Goal: Task Accomplishment & Management: Complete application form

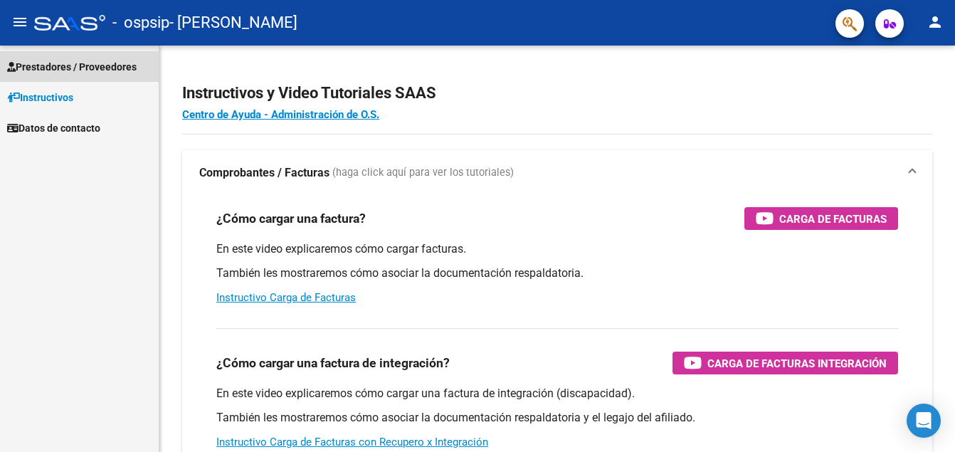
click at [72, 66] on span "Prestadores / Proveedores" at bounding box center [71, 67] width 129 height 16
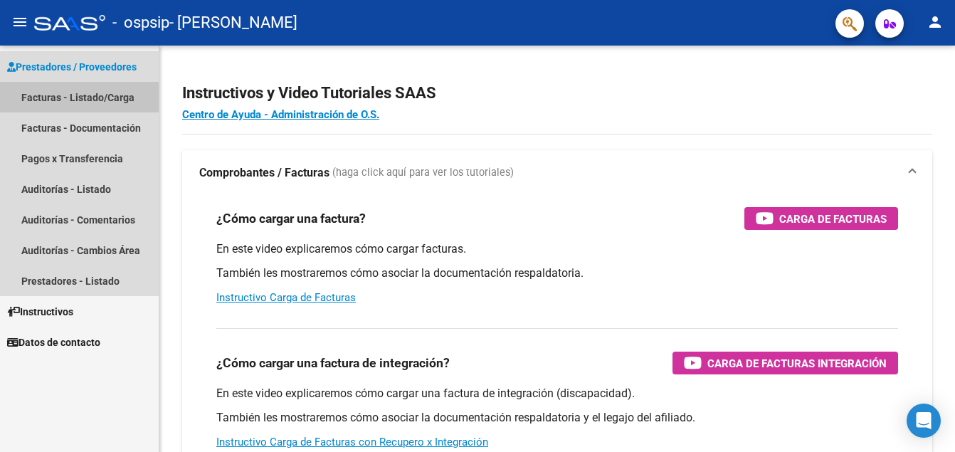
click at [85, 95] on link "Facturas - Listado/Carga" at bounding box center [79, 97] width 159 height 31
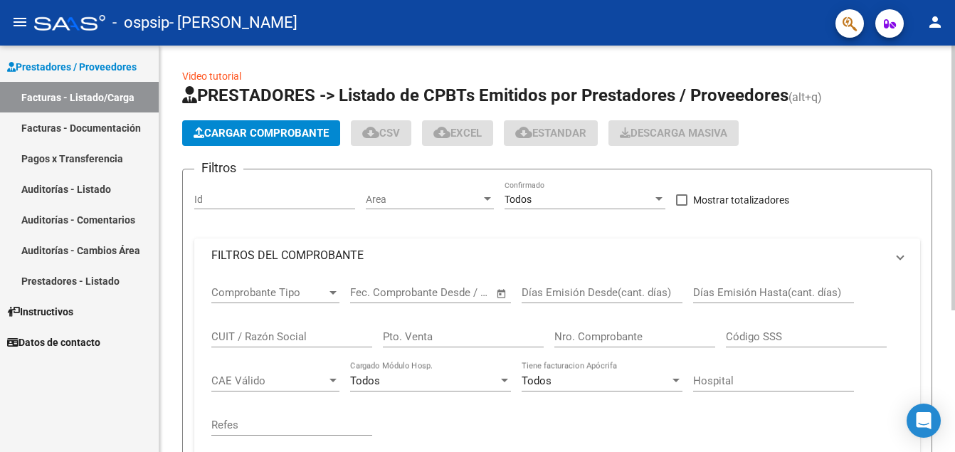
click at [954, 222] on html "menu - ospsip - [PERSON_NAME] person Prestadores / Proveedores Facturas - Lista…" at bounding box center [477, 226] width 955 height 452
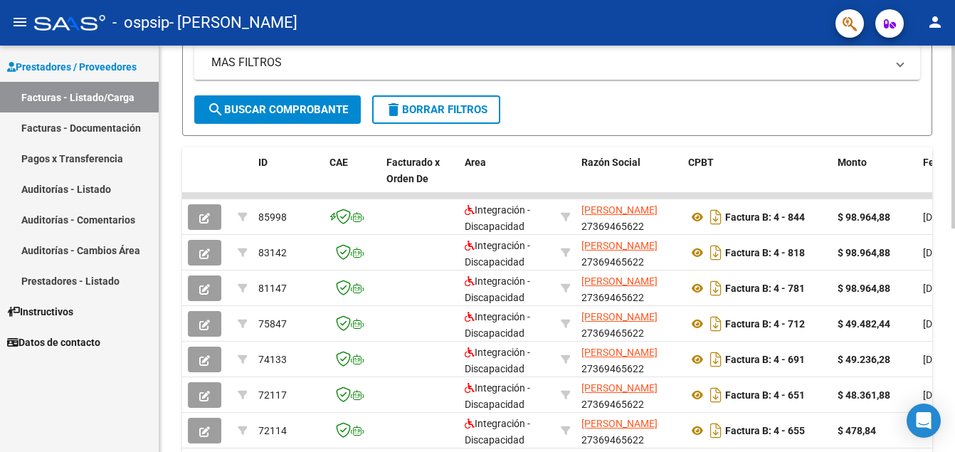
scroll to position [298, 0]
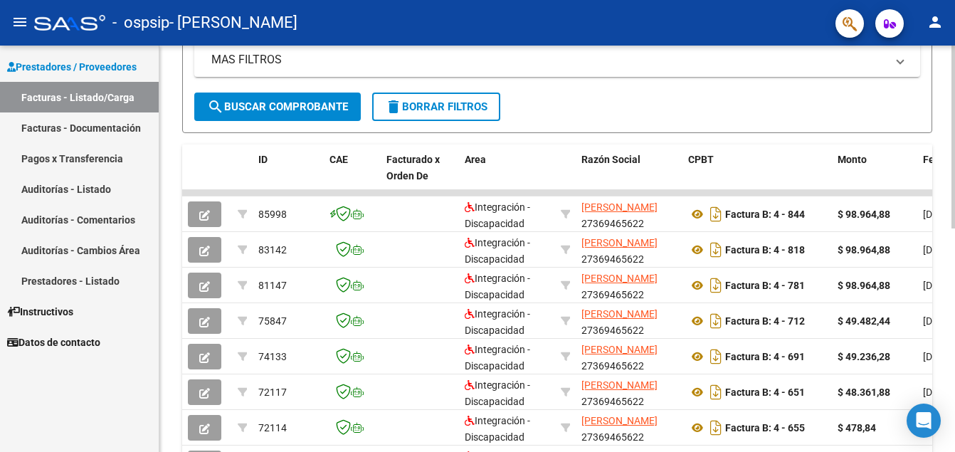
click at [954, 202] on html "menu - ospsip - [PERSON_NAME] person Prestadores / Proveedores Facturas - Lista…" at bounding box center [477, 226] width 955 height 452
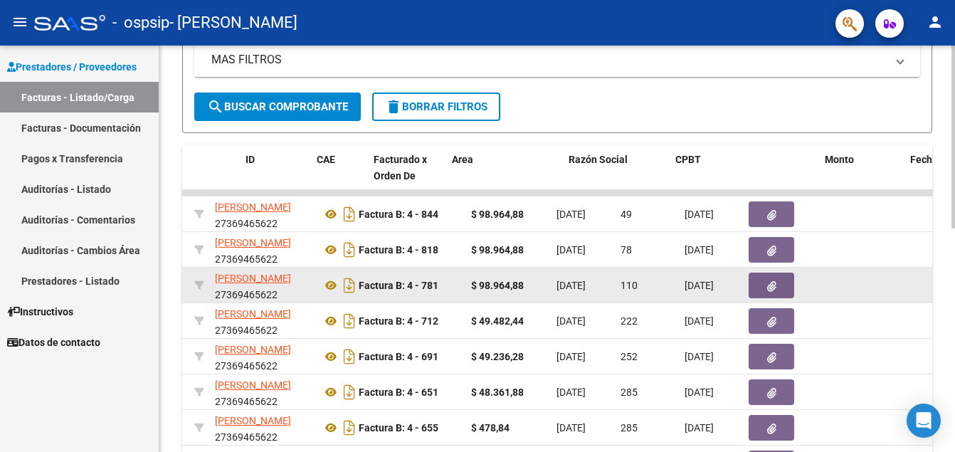
scroll to position [0, 0]
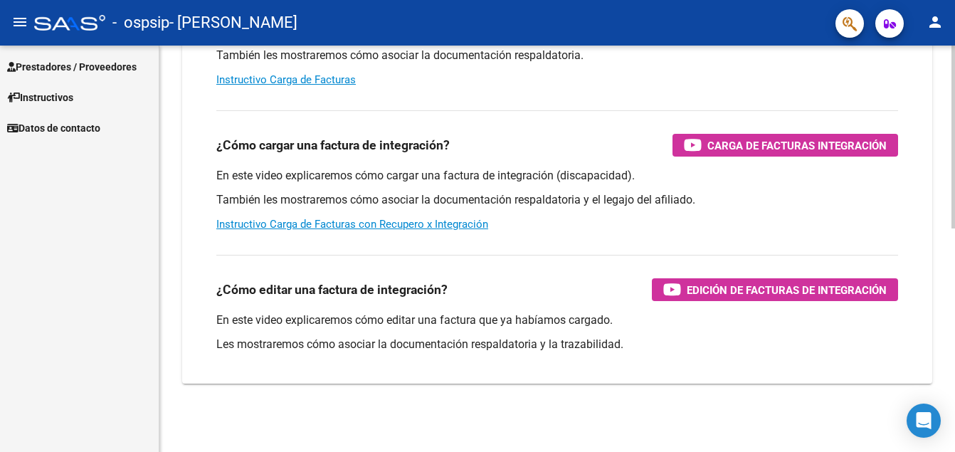
scroll to position [218, 0]
click at [127, 63] on span "Prestadores / Proveedores" at bounding box center [71, 67] width 129 height 16
click at [69, 63] on span "Prestadores / Proveedores" at bounding box center [71, 67] width 129 height 16
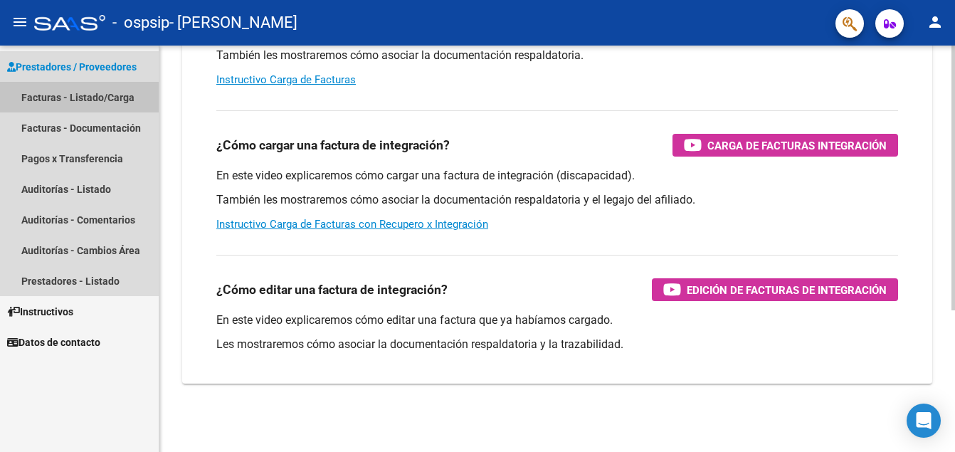
click at [87, 91] on link "Facturas - Listado/Carga" at bounding box center [79, 97] width 159 height 31
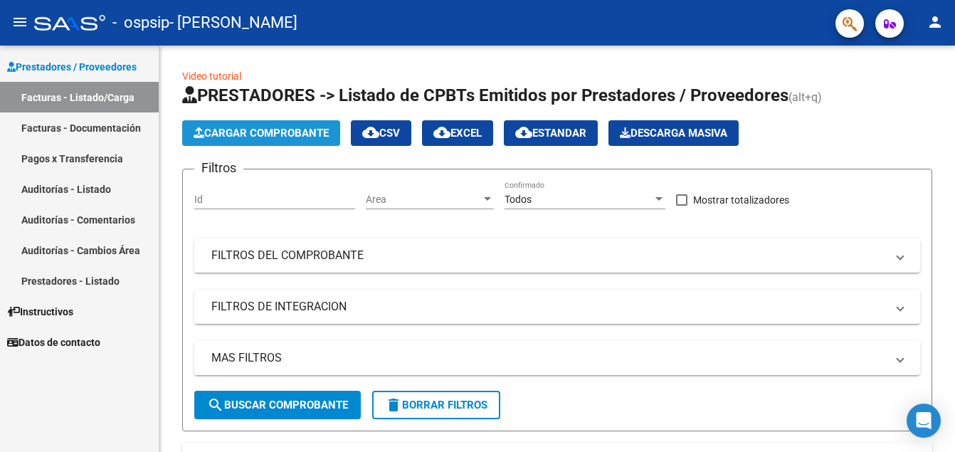
click at [298, 128] on span "Cargar Comprobante" at bounding box center [261, 133] width 135 height 13
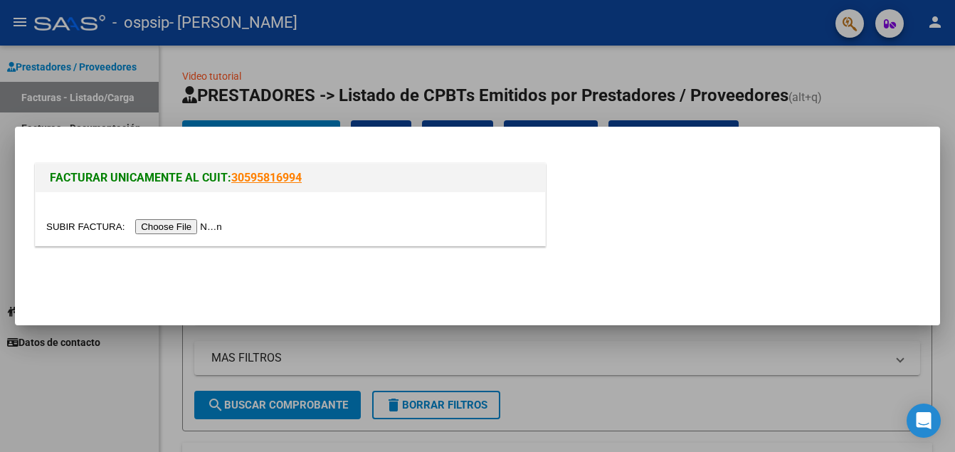
click at [178, 224] on input "file" at bounding box center [136, 226] width 180 height 15
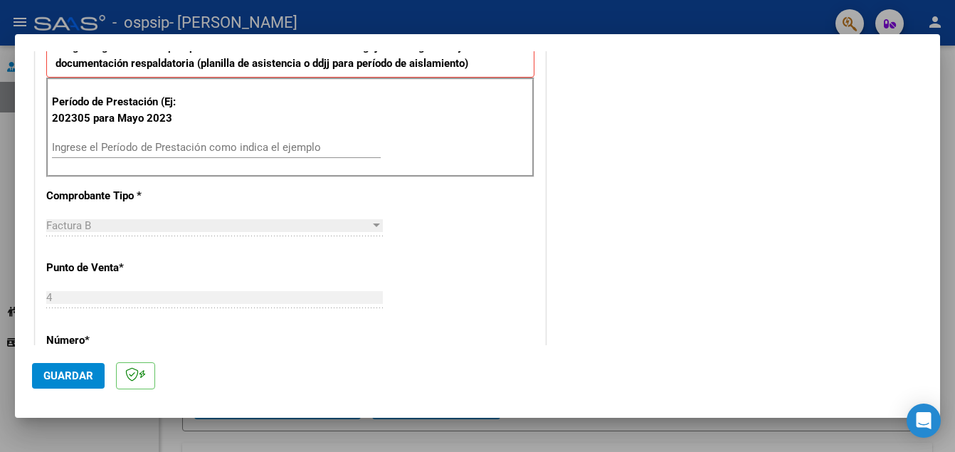
scroll to position [304, 0]
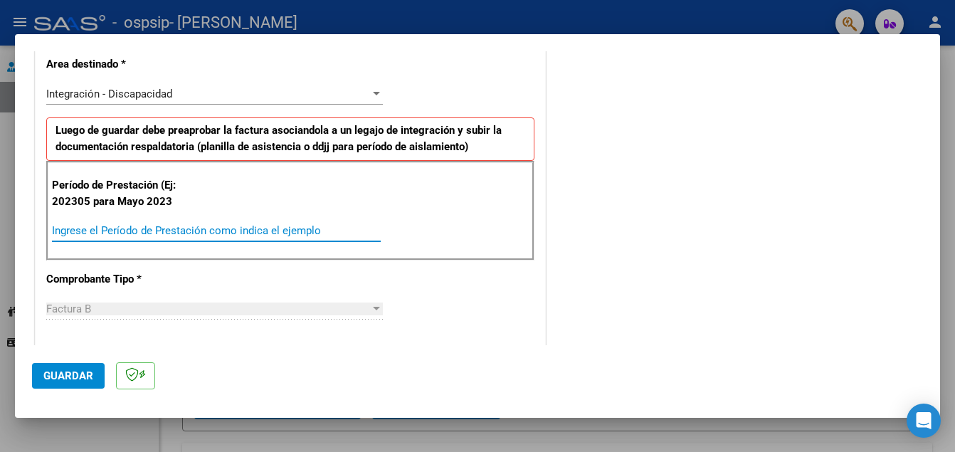
click at [155, 235] on input "Ingrese el Período de Prestación como indica el ejemplo" at bounding box center [216, 230] width 329 height 13
type input "202507"
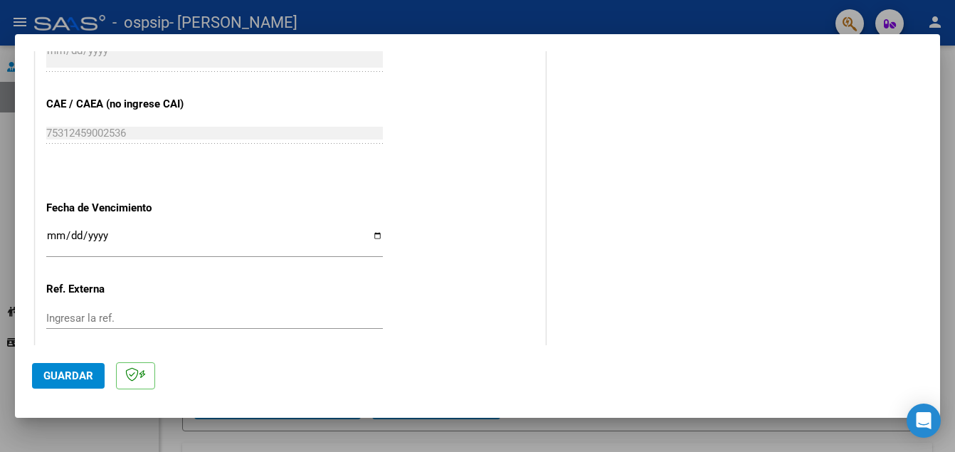
scroll to position [931, 0]
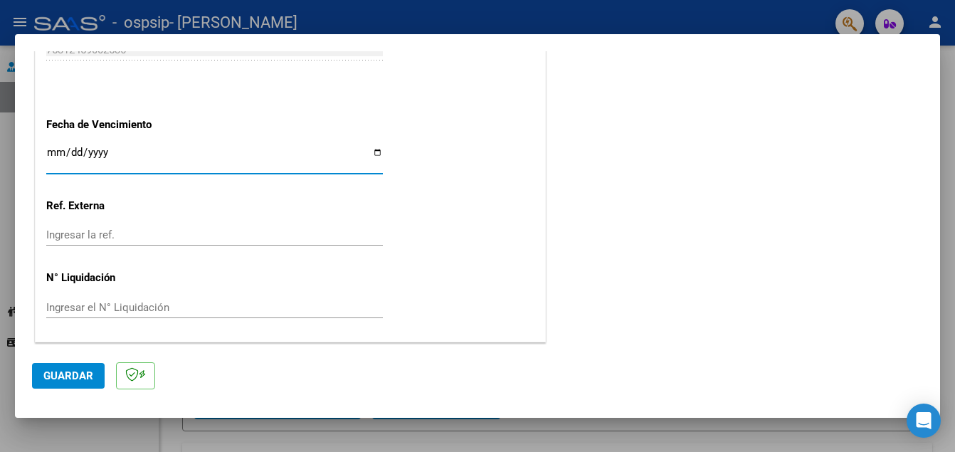
click at [373, 152] on input "Ingresar la fecha" at bounding box center [214, 158] width 336 height 23
type input "[DATE]"
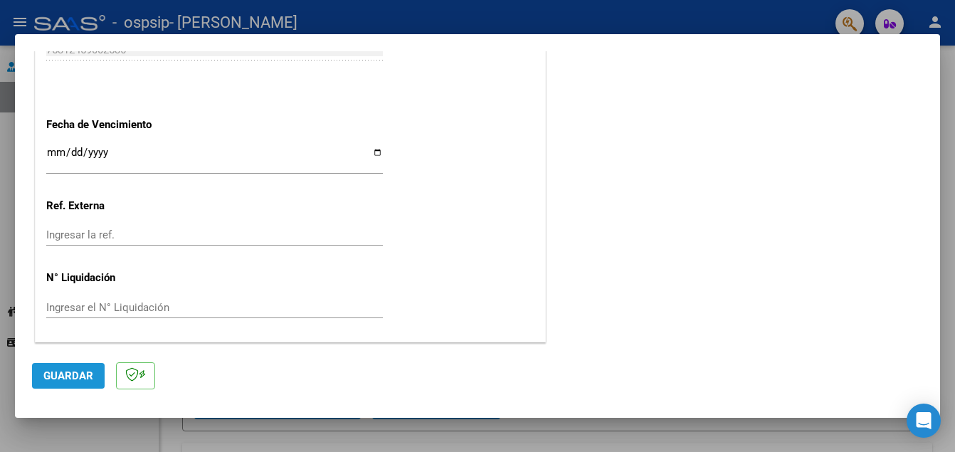
click at [76, 381] on span "Guardar" at bounding box center [68, 375] width 50 height 13
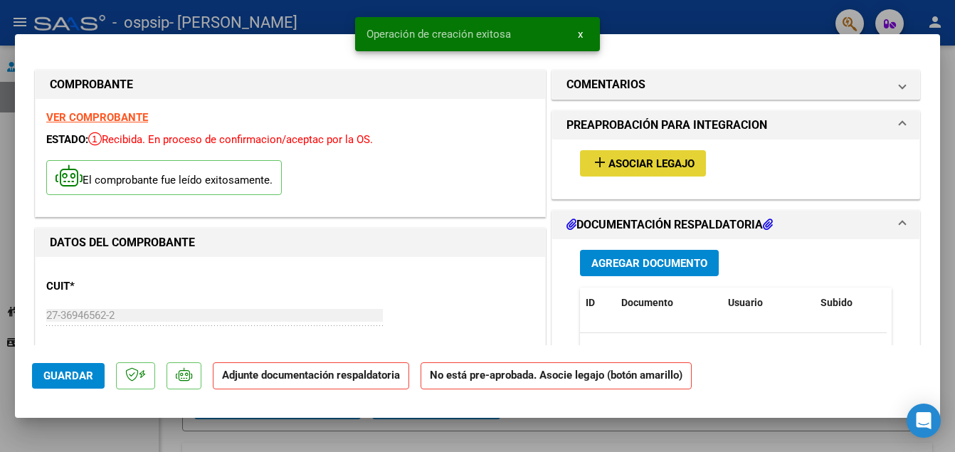
click at [623, 164] on span "Asociar Legajo" at bounding box center [651, 163] width 86 height 13
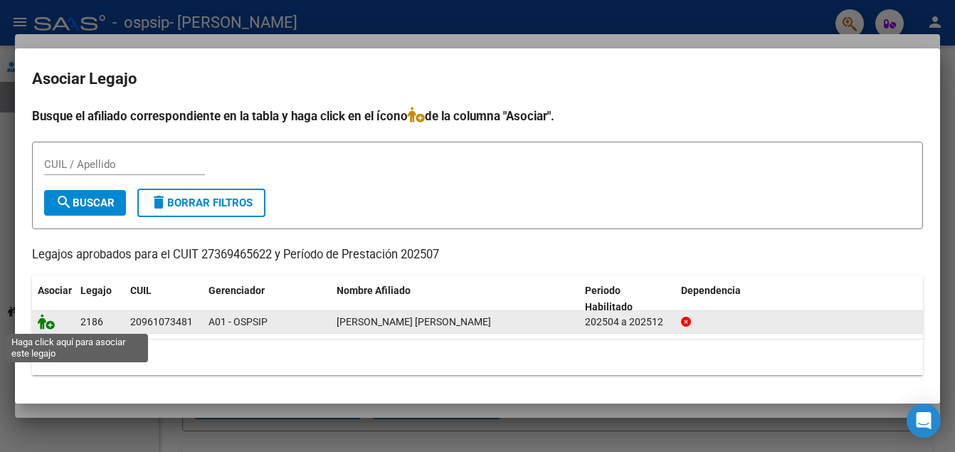
click at [44, 322] on icon at bounding box center [46, 322] width 17 height 16
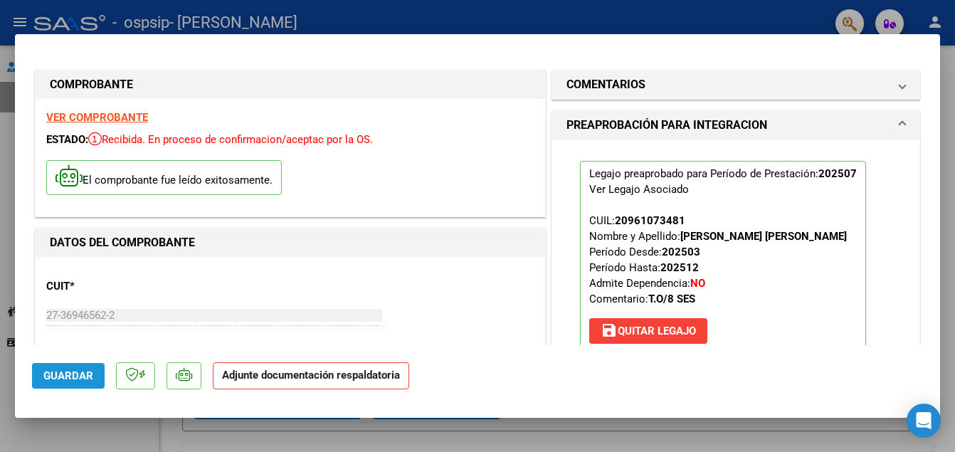
click at [67, 374] on span "Guardar" at bounding box center [68, 375] width 50 height 13
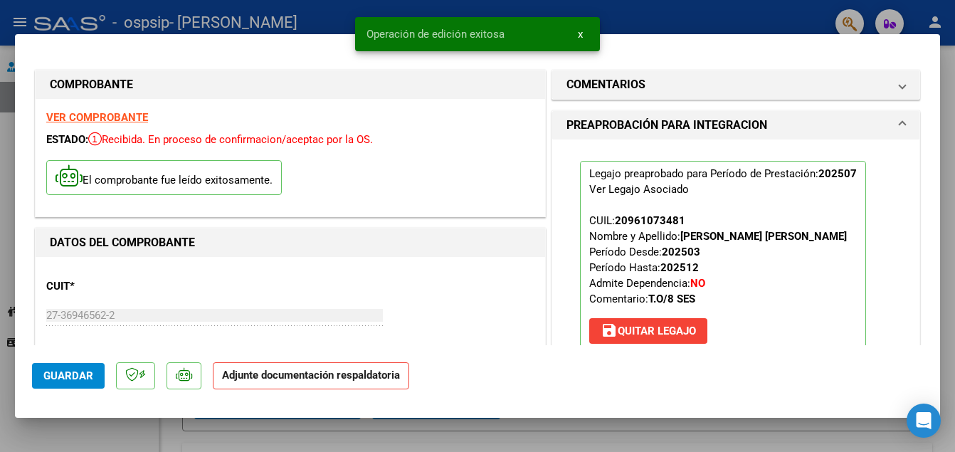
click at [309, 377] on strong "Adjunte documentación respaldatoria" at bounding box center [311, 375] width 178 height 13
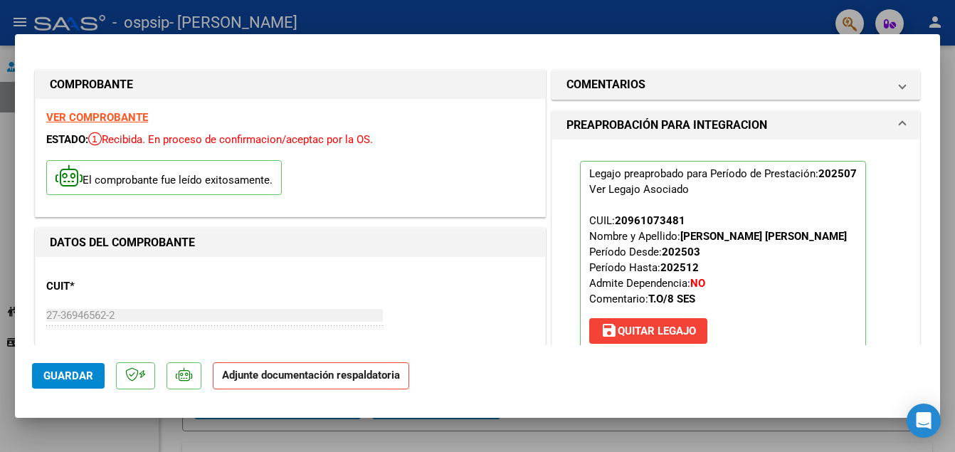
click at [322, 380] on strong "Adjunte documentación respaldatoria" at bounding box center [311, 375] width 178 height 13
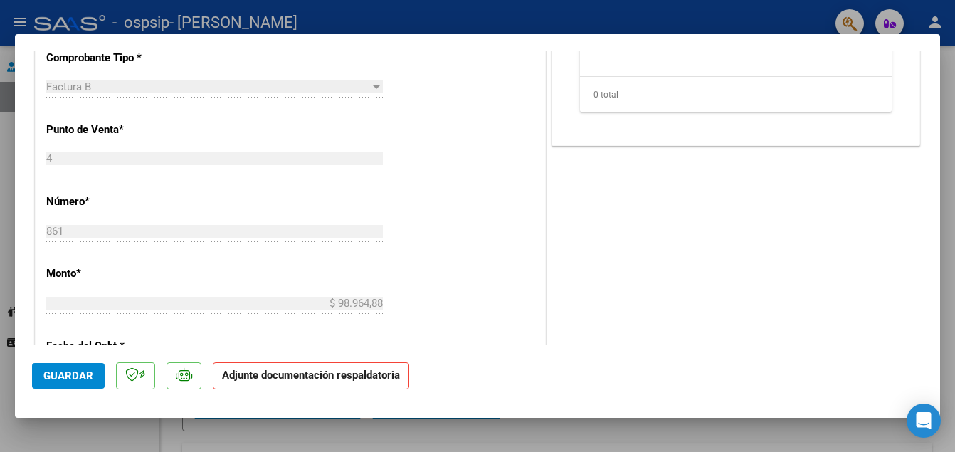
scroll to position [309, 0]
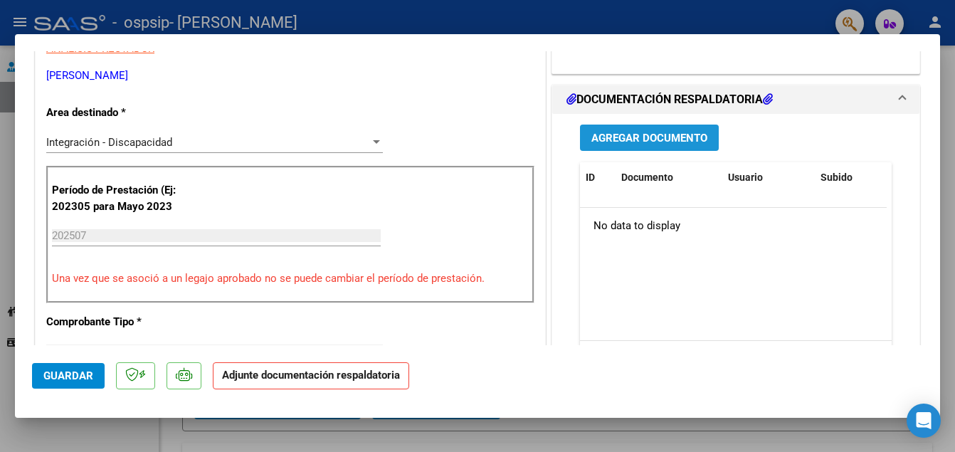
click at [679, 135] on span "Agregar Documento" at bounding box center [649, 138] width 116 height 13
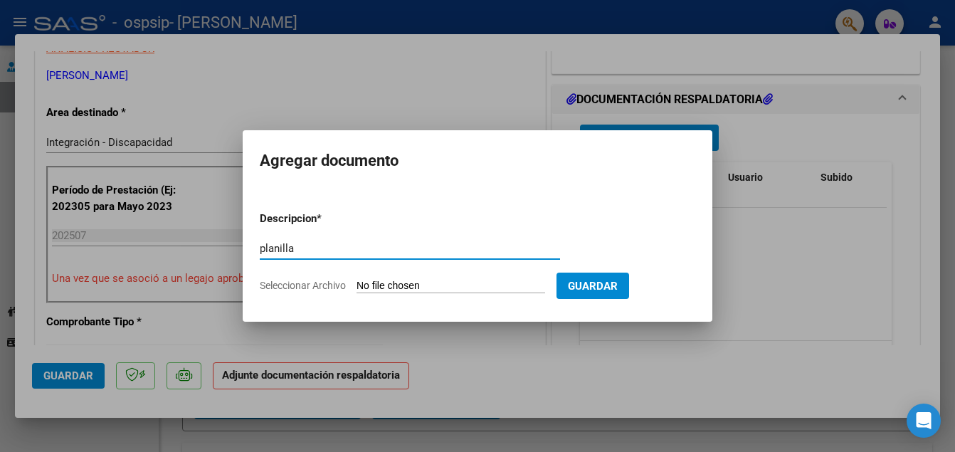
type input "planilla"
click at [406, 283] on input "Seleccionar Archivo" at bounding box center [450, 287] width 189 height 14
type input "C:\fakepath\Planilla [PERSON_NAME].pdf"
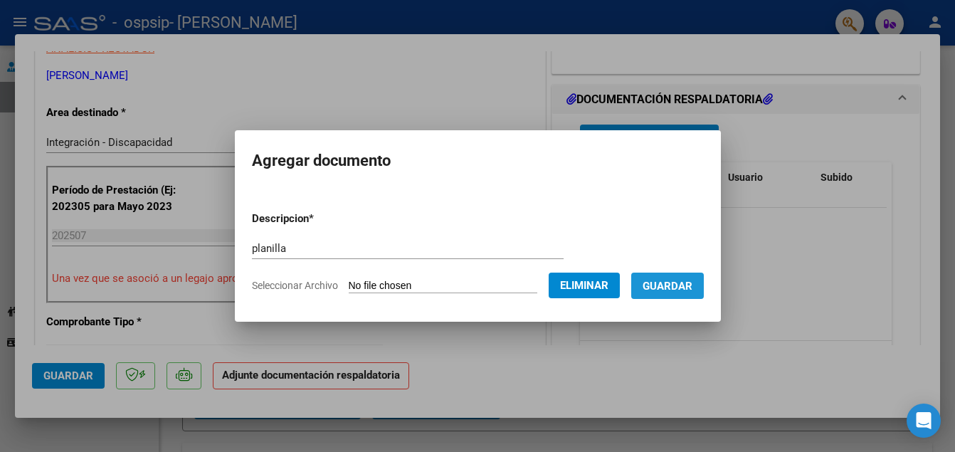
click at [692, 285] on span "Guardar" at bounding box center [667, 286] width 50 height 13
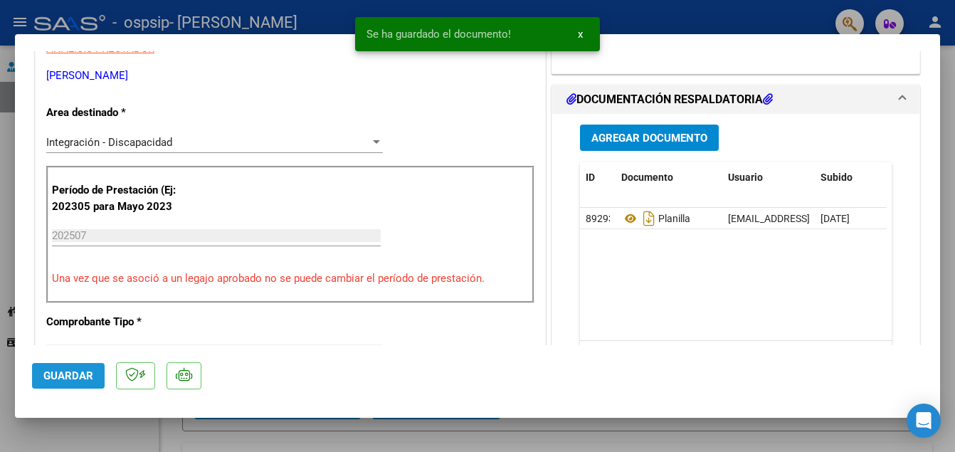
click at [82, 378] on span "Guardar" at bounding box center [68, 375] width 50 height 13
click at [92, 432] on div at bounding box center [477, 226] width 955 height 452
type input "$ 0,00"
